Goal: Communication & Community: Ask a question

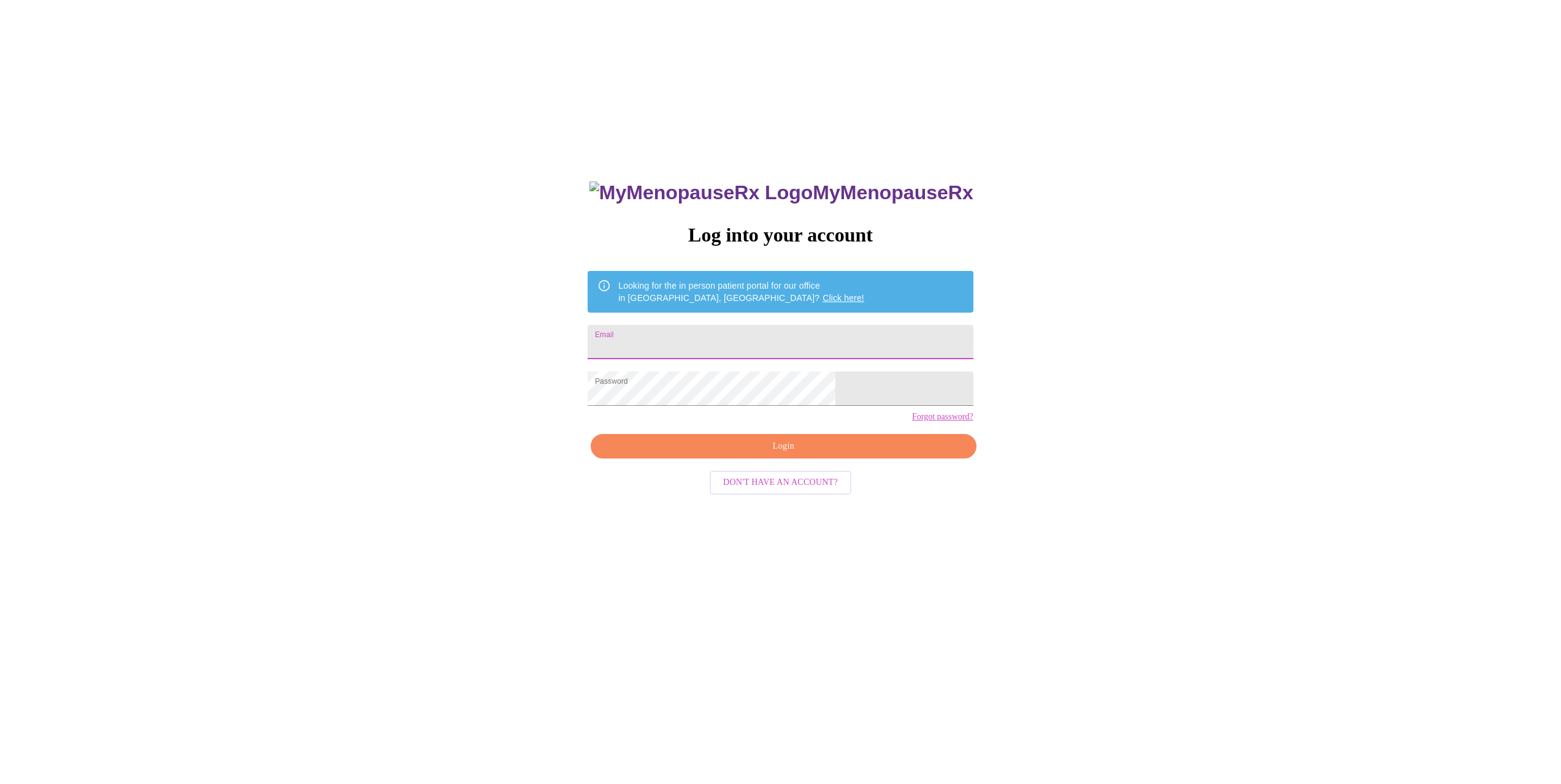
click at [718, 336] on input "Email" at bounding box center [780, 341] width 385 height 34
type input "a"
type input "vanessakocking@gmail.com"
click at [784, 454] on span "Login" at bounding box center [783, 447] width 357 height 16
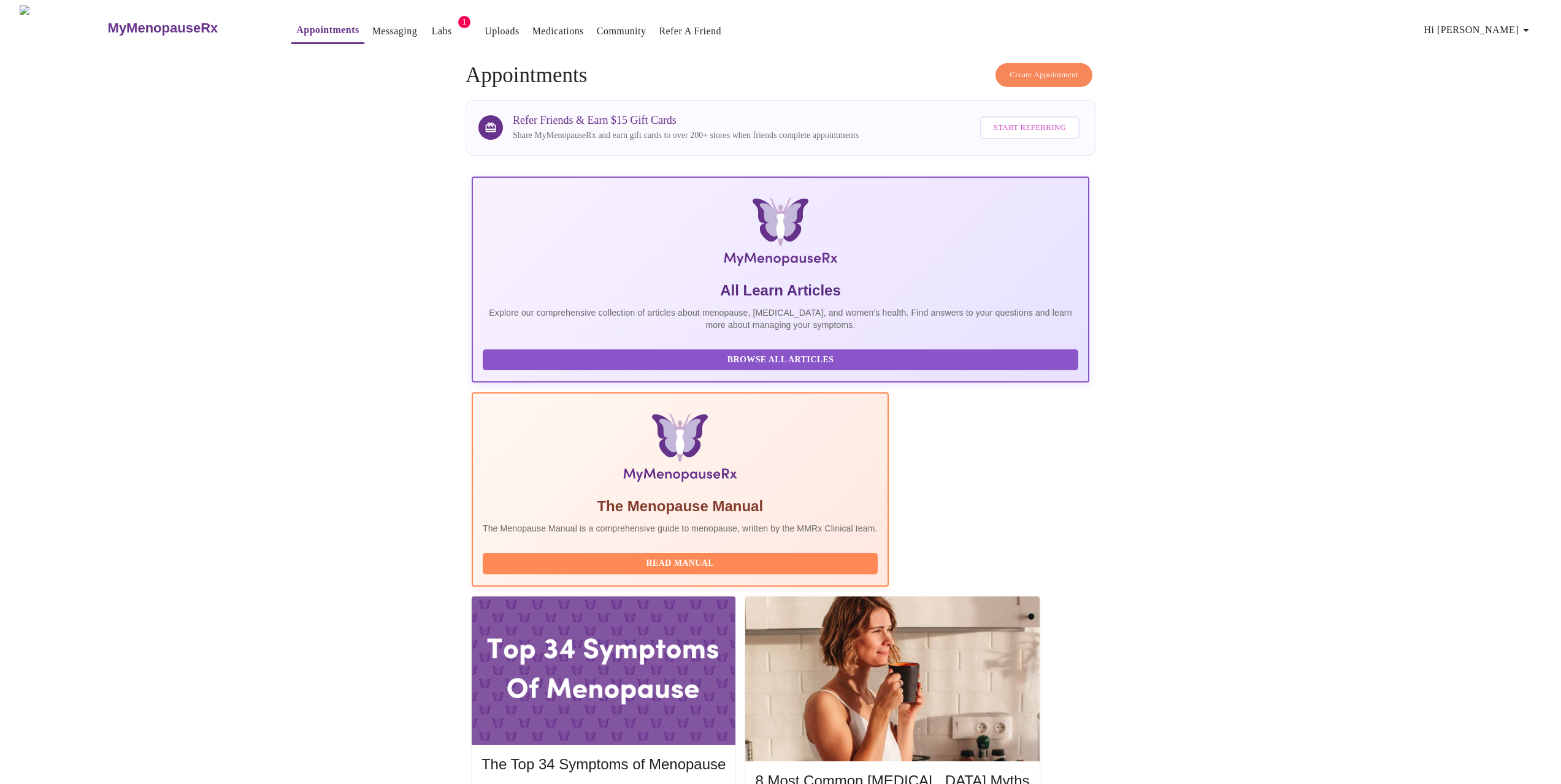
click at [1519, 29] on span "Hi [PERSON_NAME]" at bounding box center [1479, 30] width 109 height 18
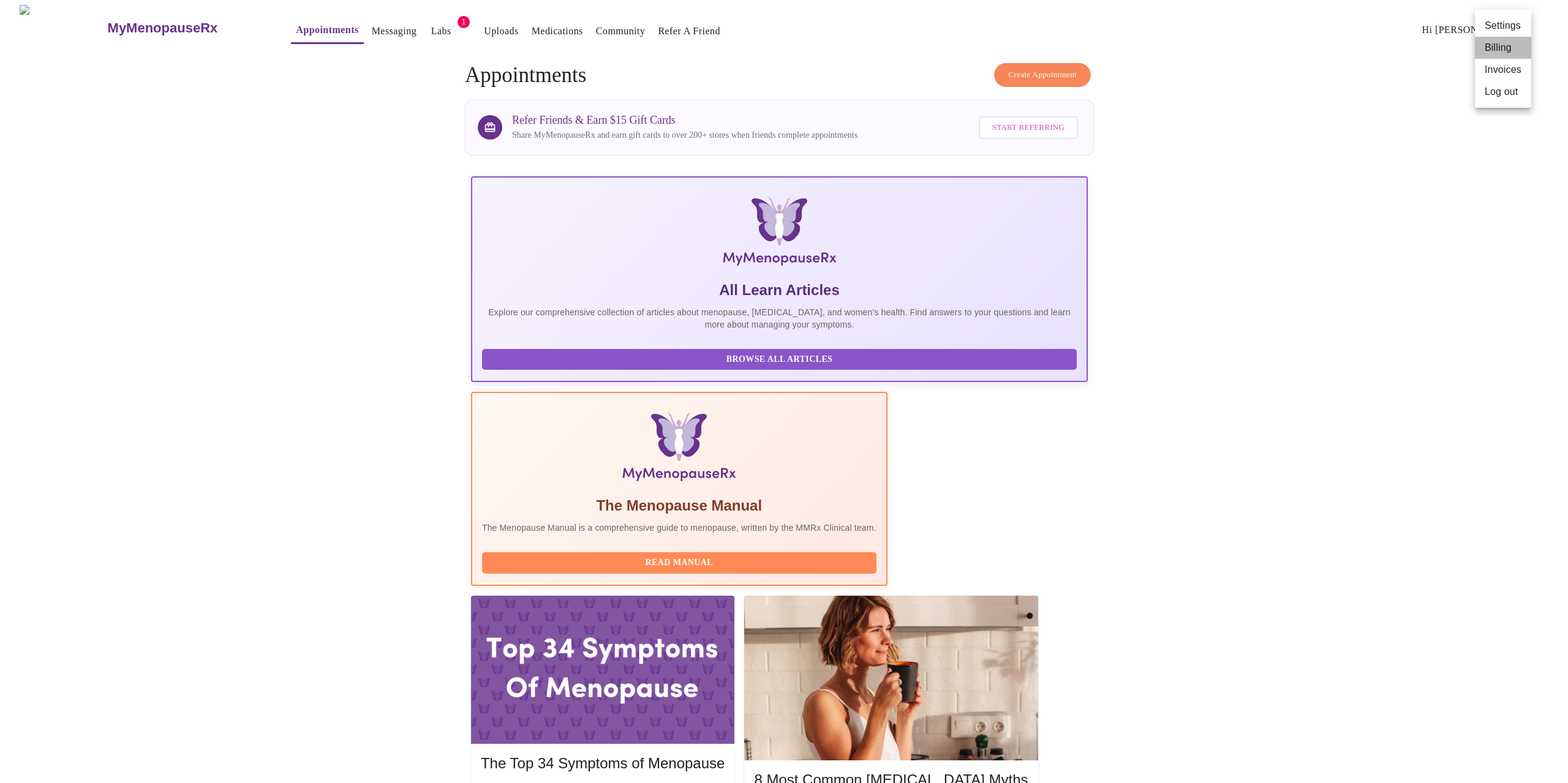
click at [1508, 48] on li "Billing" at bounding box center [1502, 48] width 56 height 22
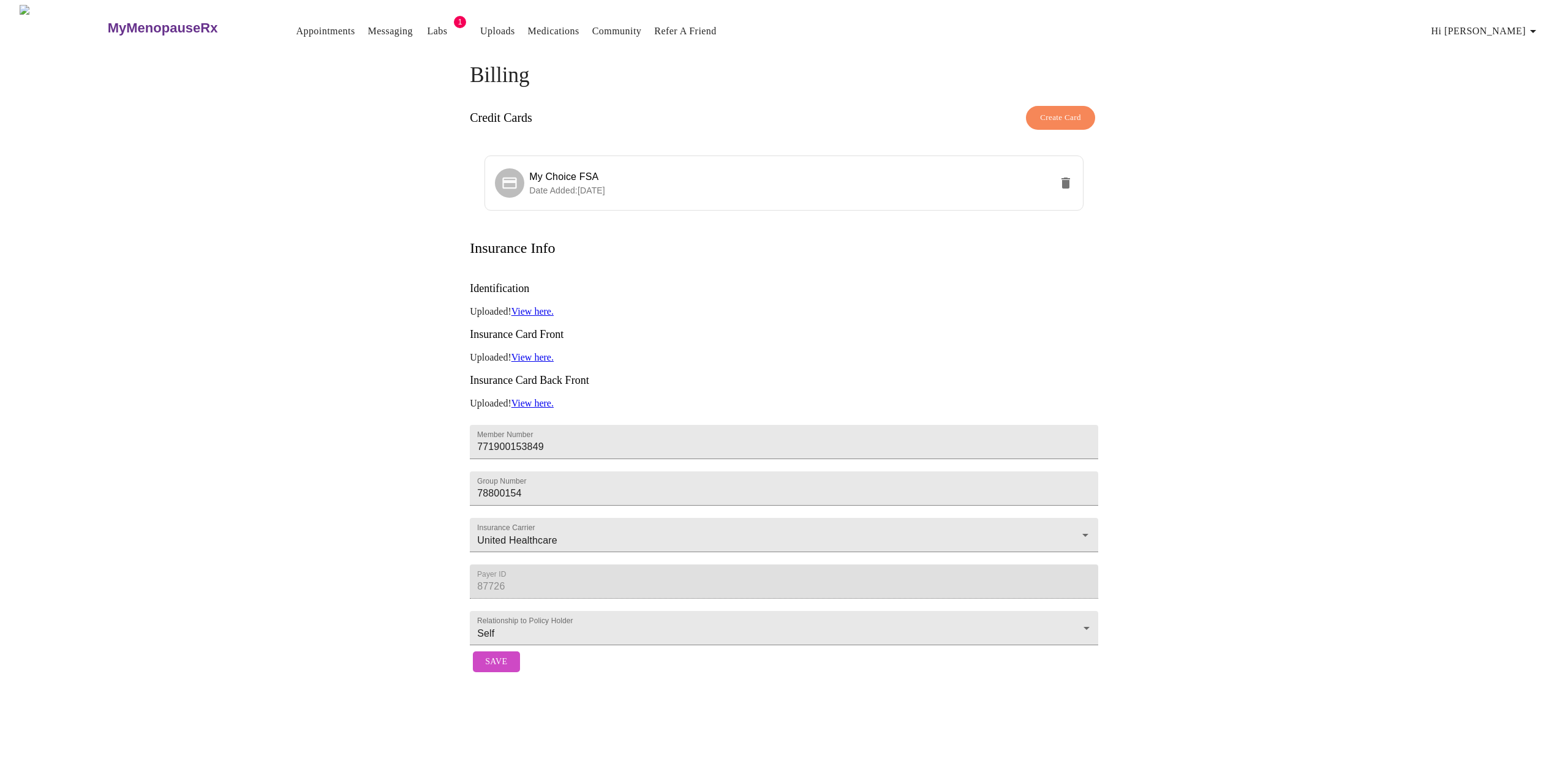
click at [303, 30] on link "Appointments" at bounding box center [325, 31] width 59 height 18
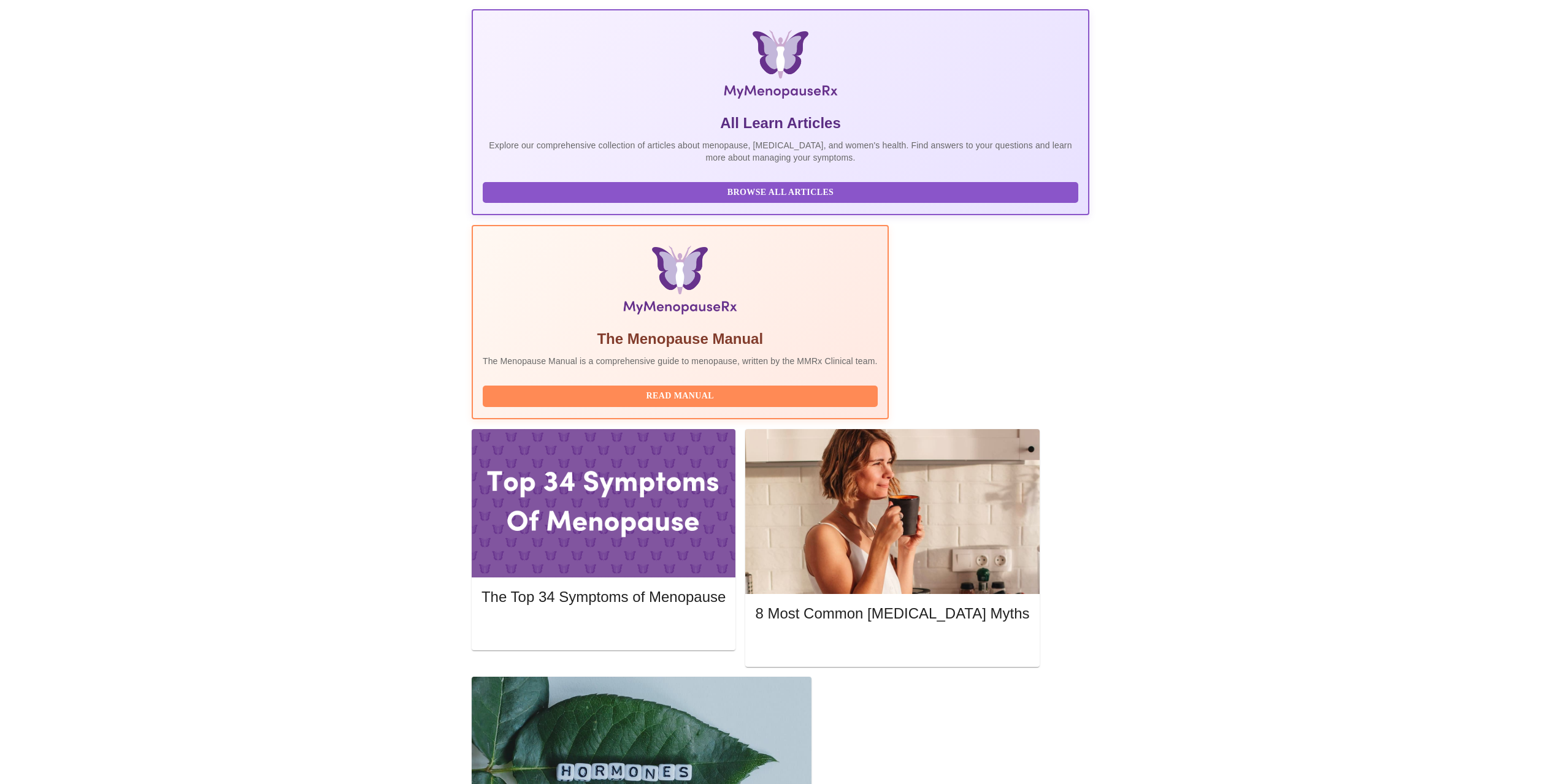
scroll to position [184, 0]
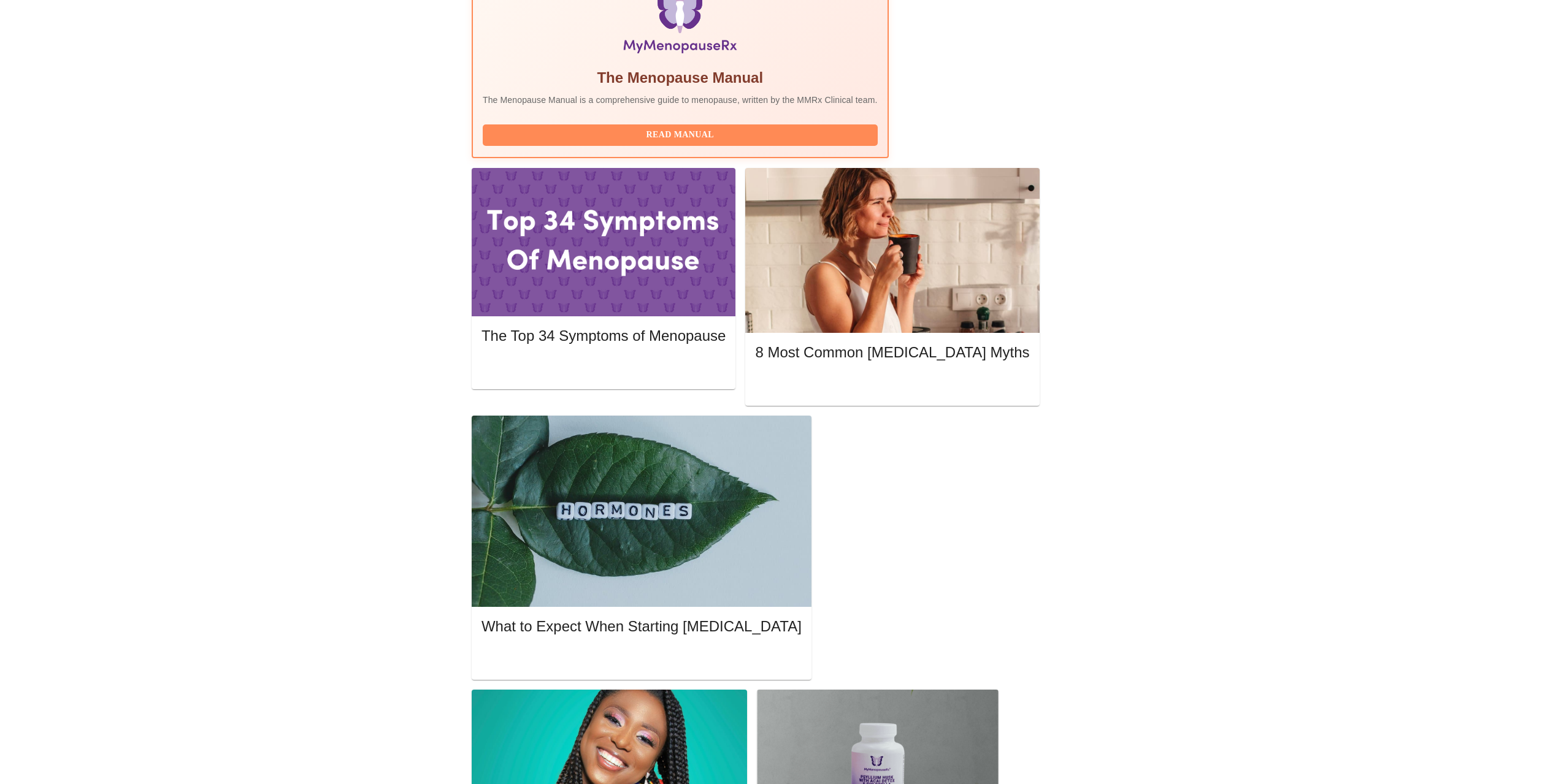
scroll to position [429, 0]
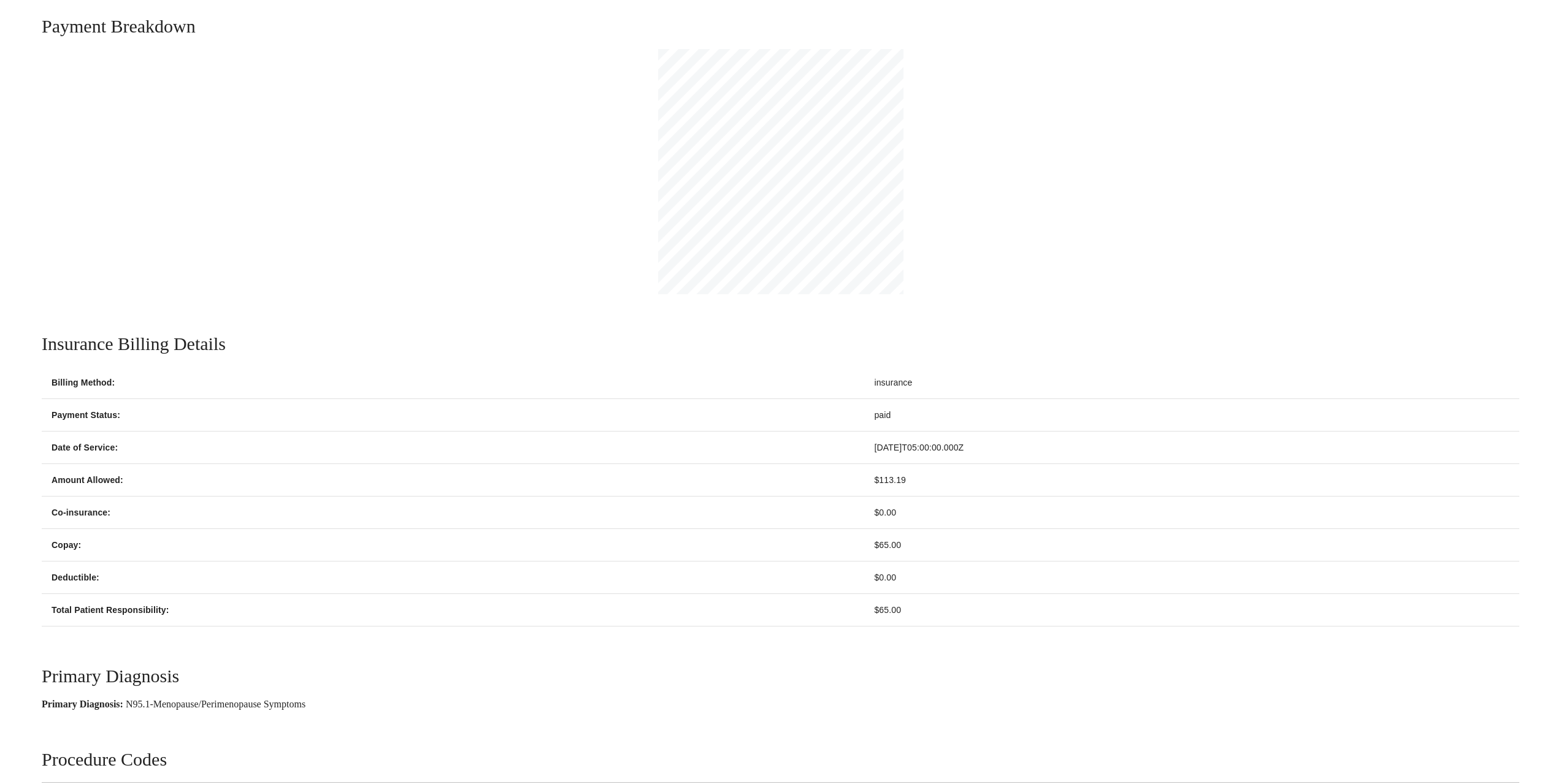
scroll to position [307, 0]
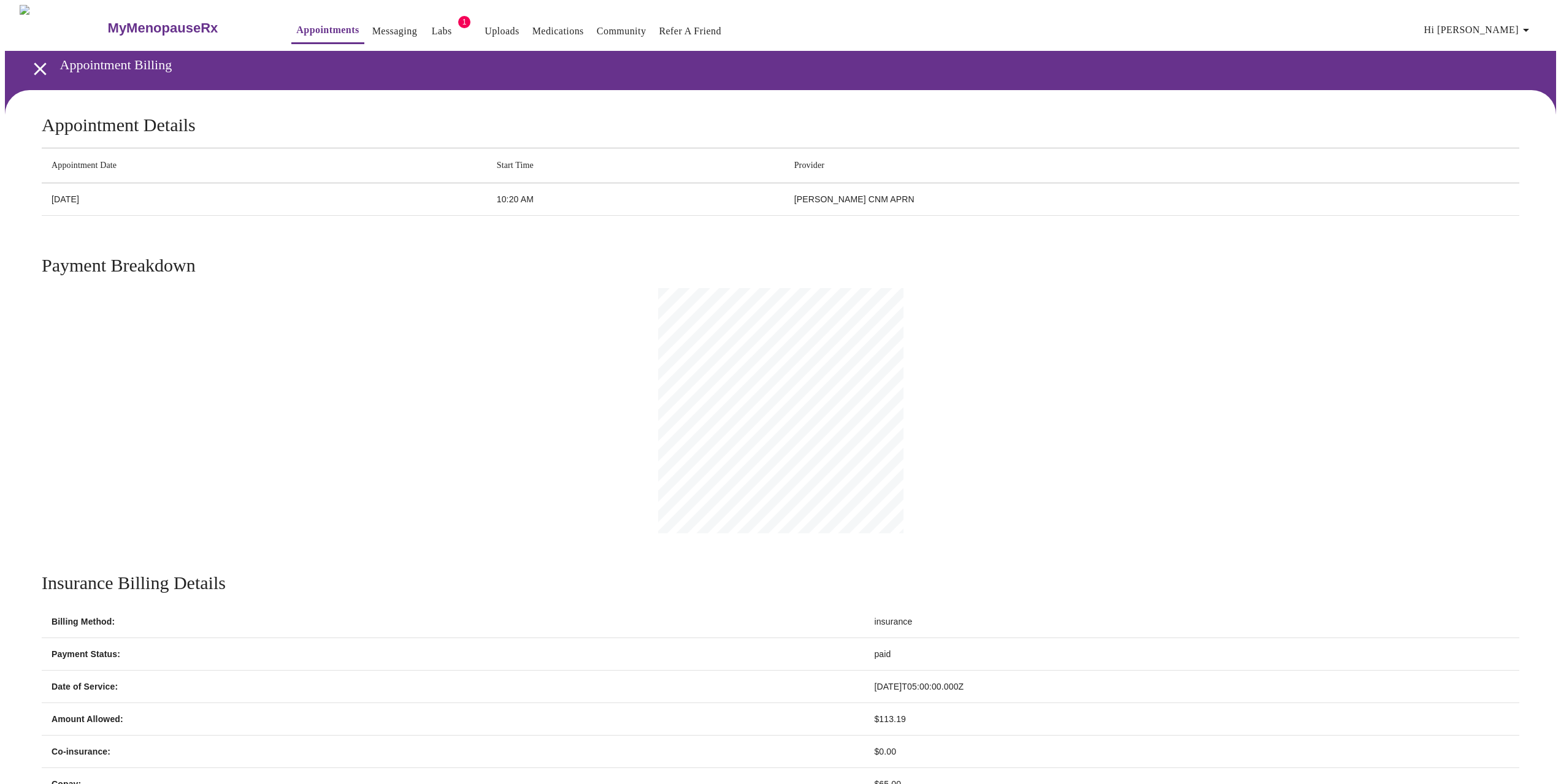
click at [37, 67] on icon "open drawer" at bounding box center [39, 68] width 12 height 12
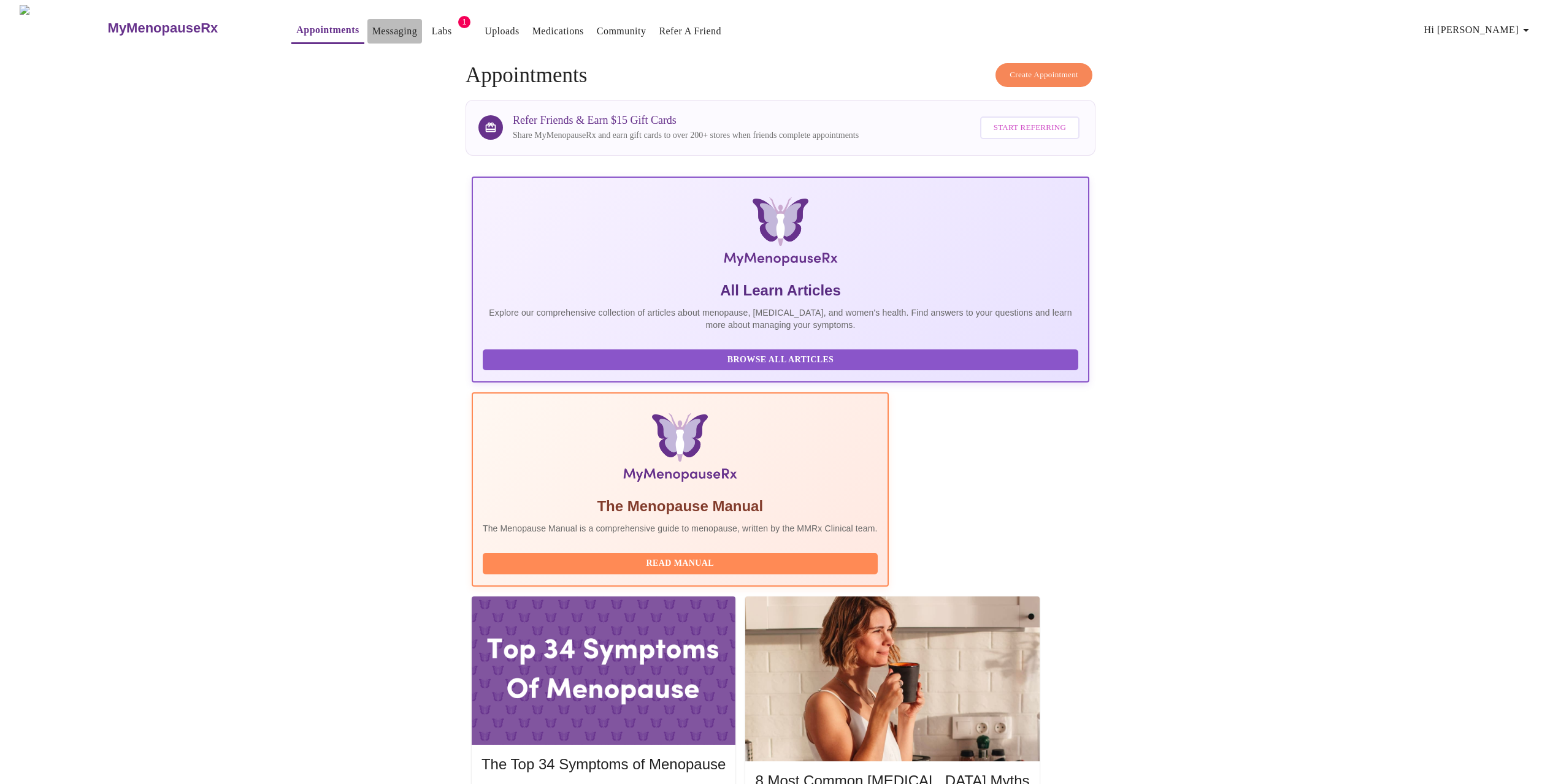
click at [373, 31] on link "Messaging" at bounding box center [395, 31] width 44 height 18
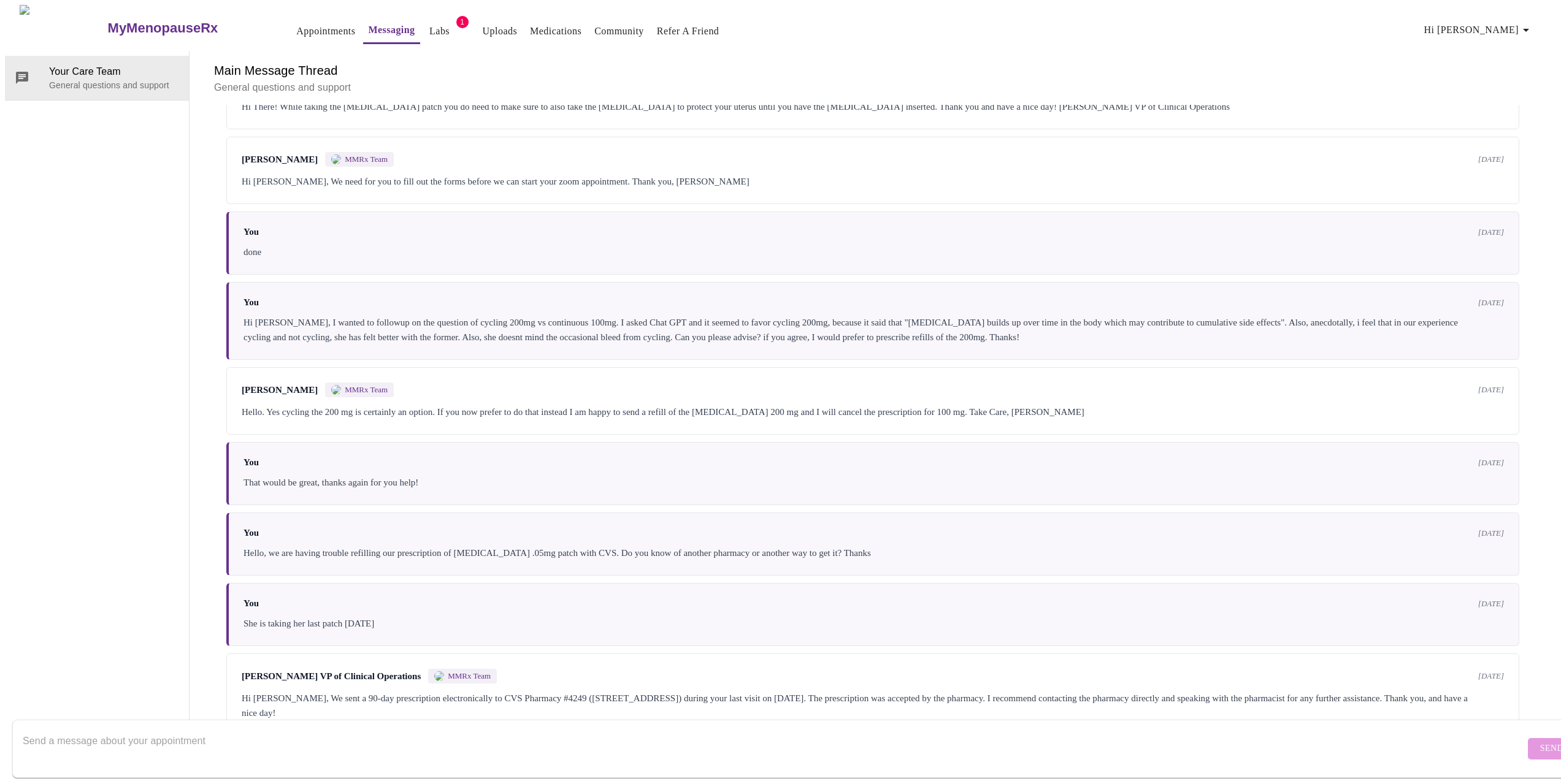
scroll to position [2019, 0]
click at [670, 729] on textarea "Send a message about your appointment" at bounding box center [774, 748] width 1502 height 39
type textarea "Hello, Could you please confirm that today's visit was not covered by insurance…"
click at [1530, 738] on button "Send" at bounding box center [1552, 748] width 48 height 21
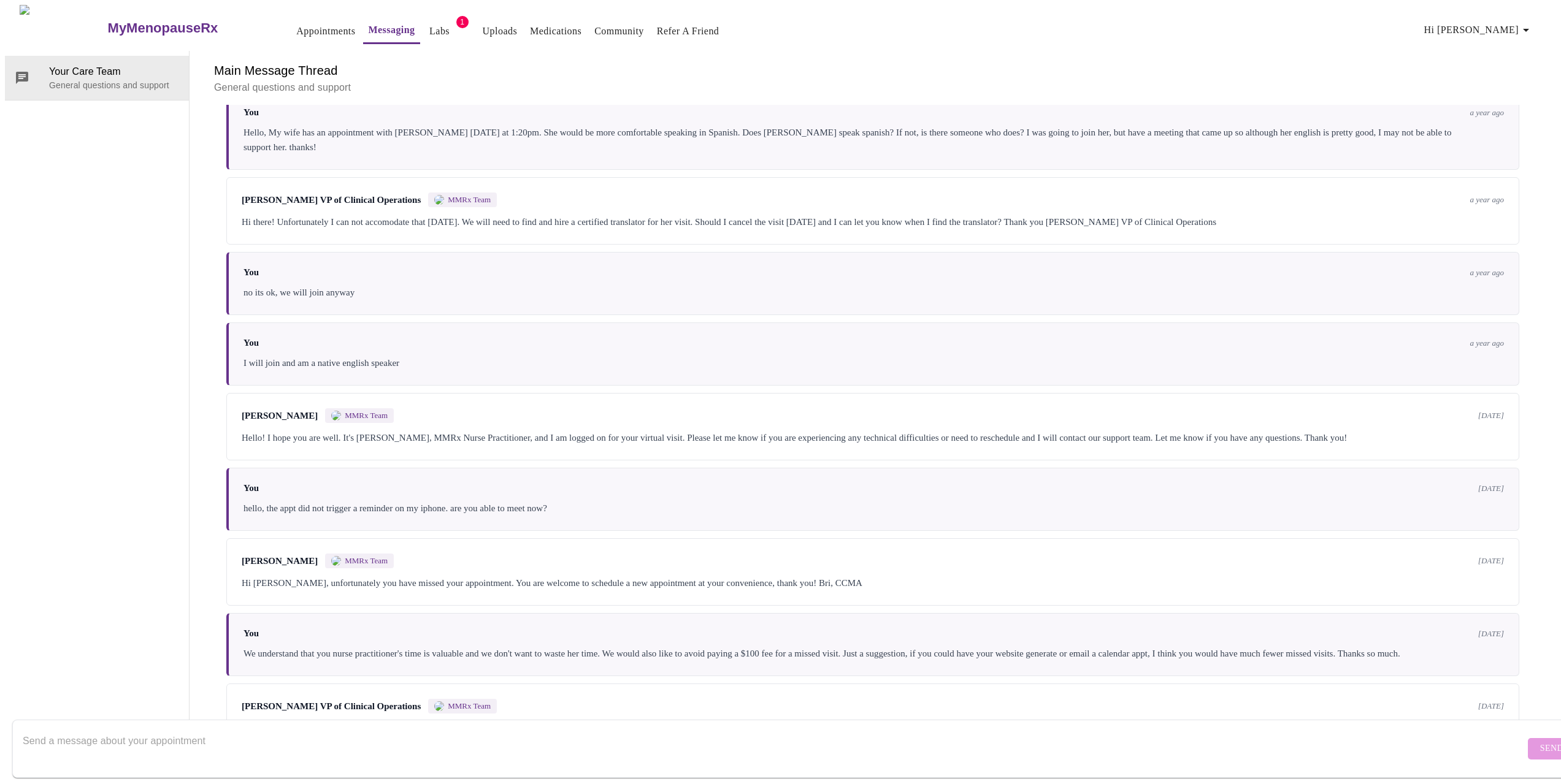
scroll to position [0, 0]
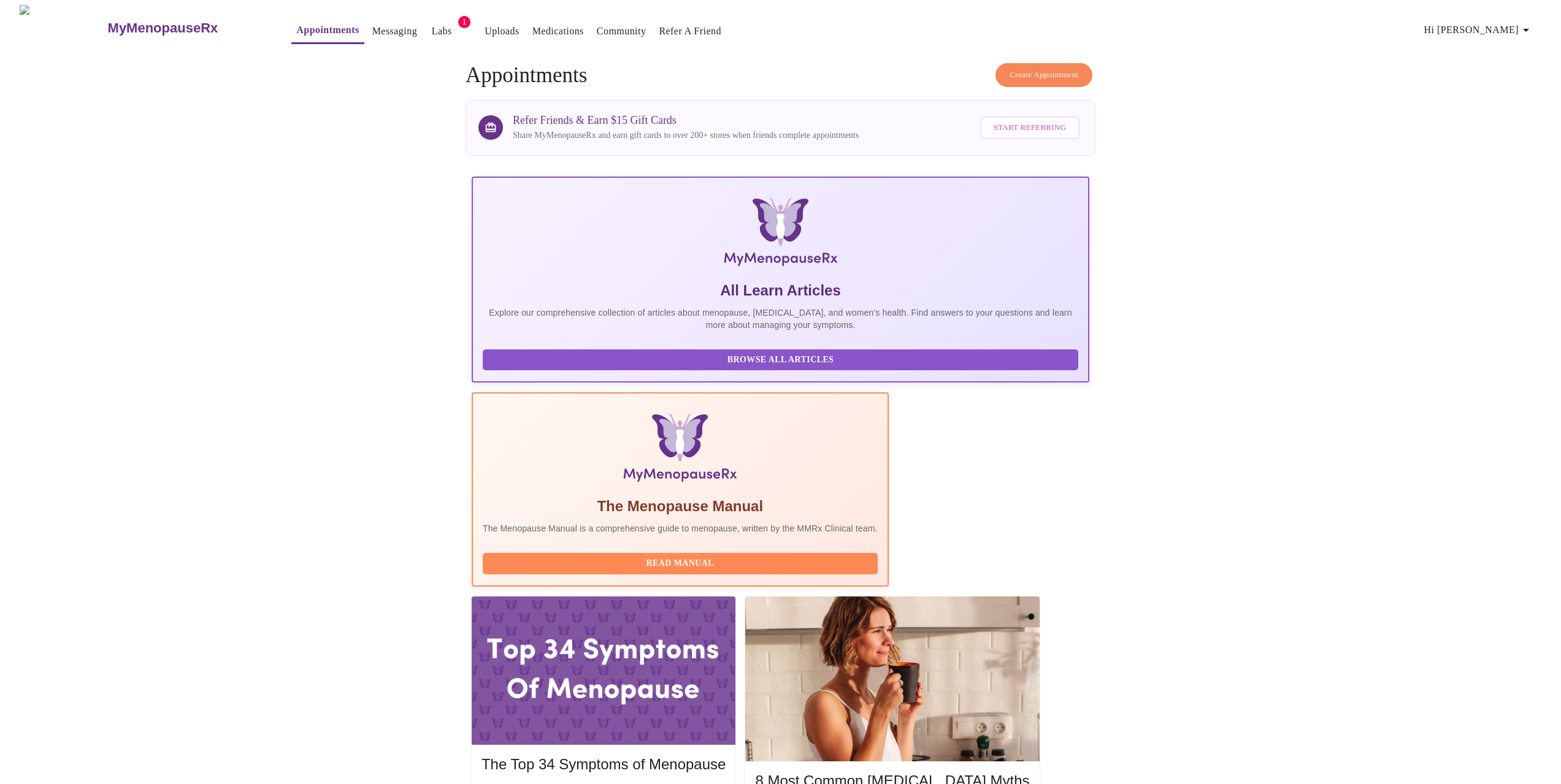
click at [422, 24] on button "Labs" at bounding box center [441, 31] width 39 height 25
click at [432, 24] on link "Labs" at bounding box center [442, 31] width 20 height 18
